Goal: Information Seeking & Learning: Find specific fact

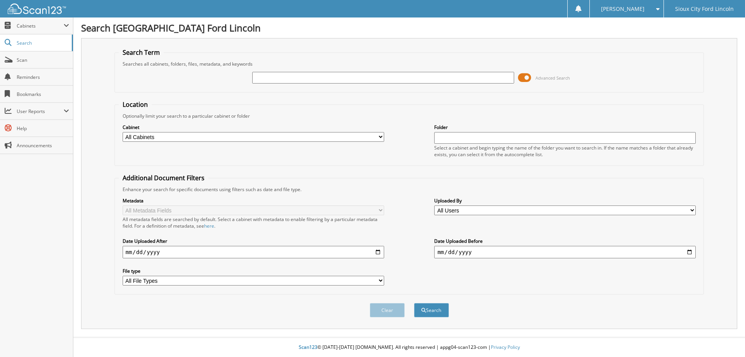
click at [281, 76] on input "text" at bounding box center [383, 78] width 262 height 12
type input "946538"
click at [414, 303] on button "Search" at bounding box center [431, 310] width 35 height 14
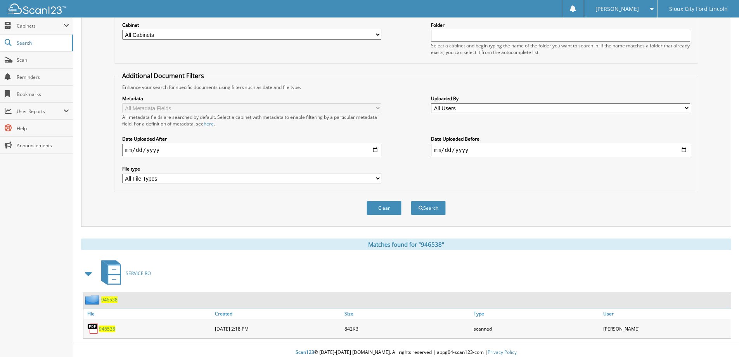
scroll to position [108, 0]
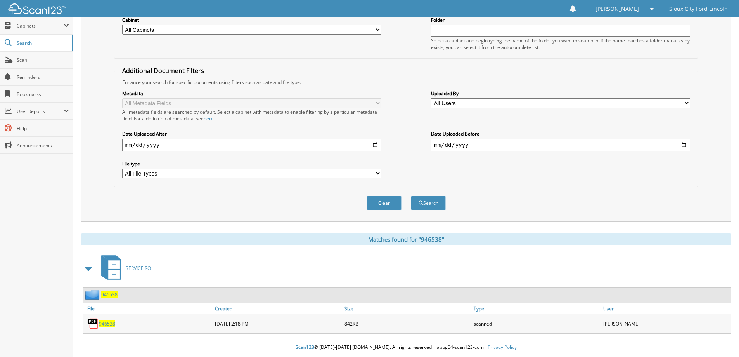
click at [104, 323] on span "946538" at bounding box center [107, 323] width 16 height 7
